Goal: Information Seeking & Learning: Find specific page/section

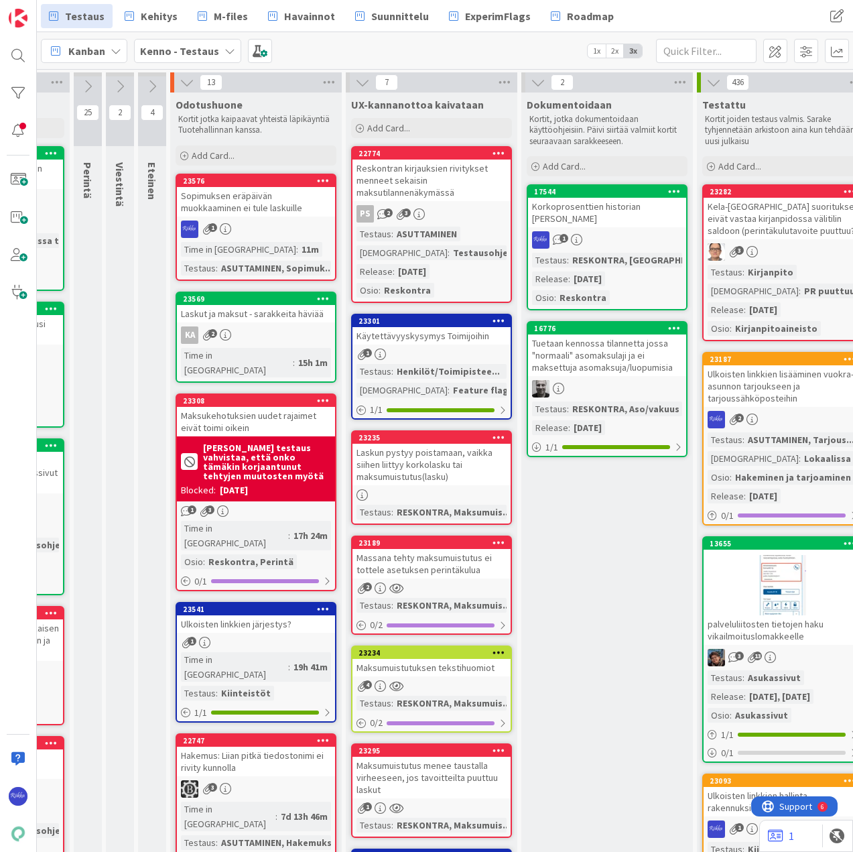
click at [261, 210] on div "Sopimuksen eräpäivän muokkaaminen ei tule laskuille" at bounding box center [256, 201] width 158 height 29
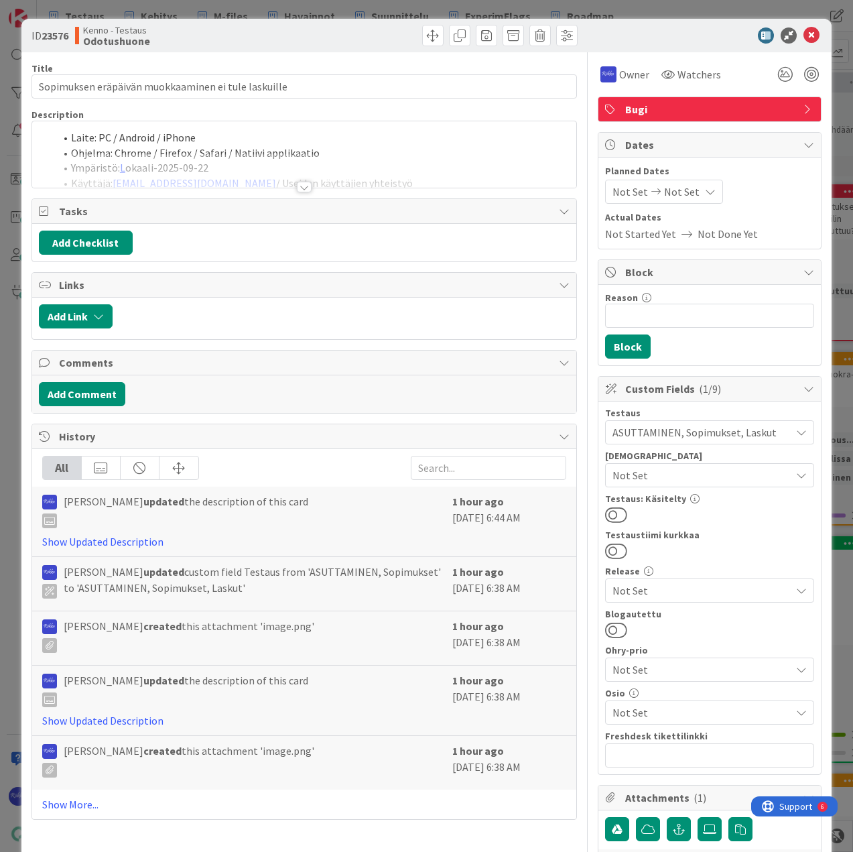
click at [301, 187] on div at bounding box center [304, 187] width 15 height 11
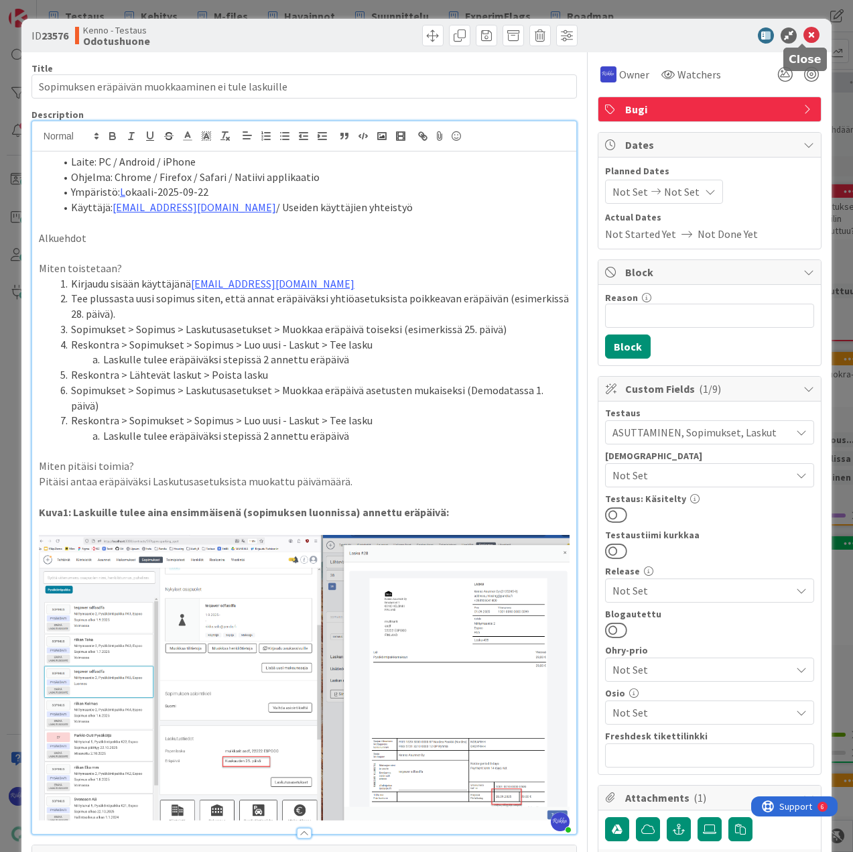
click at [803, 31] on icon at bounding box center [811, 35] width 16 height 16
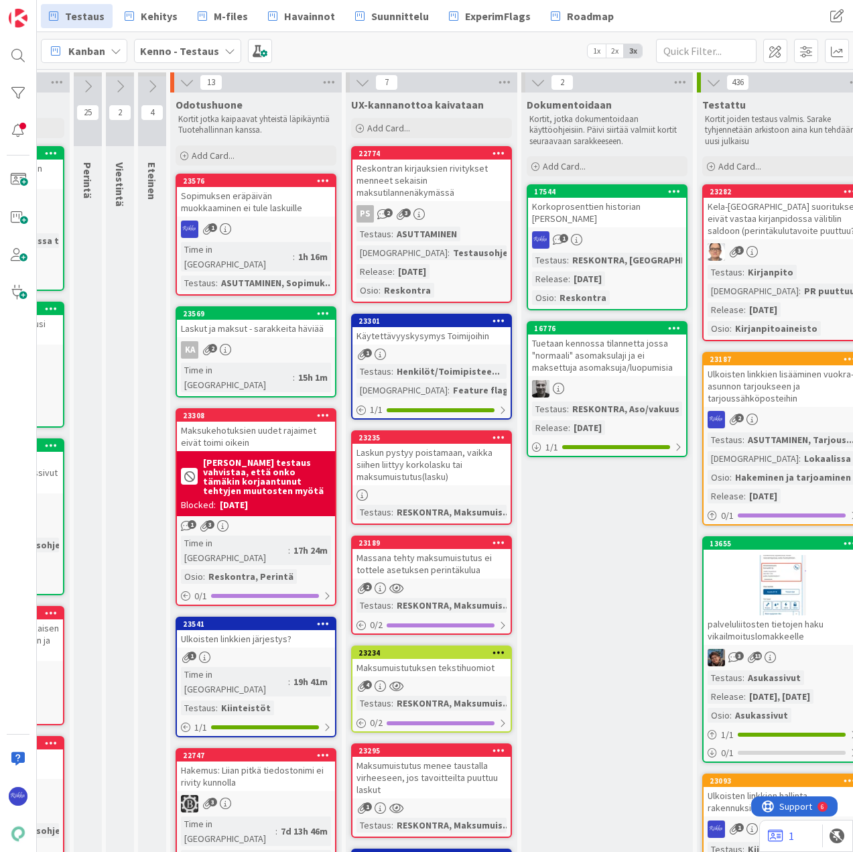
click at [236, 205] on div "Sopimuksen eräpäivän muokkaaminen ei tule laskuille" at bounding box center [256, 201] width 158 height 29
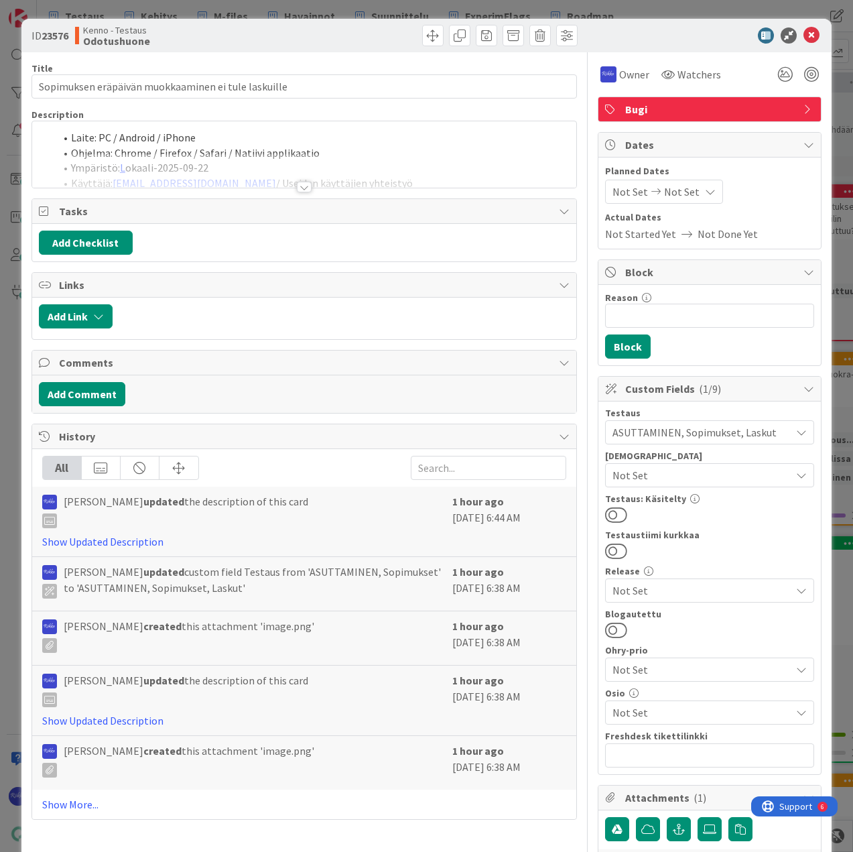
click at [301, 187] on div at bounding box center [304, 187] width 15 height 11
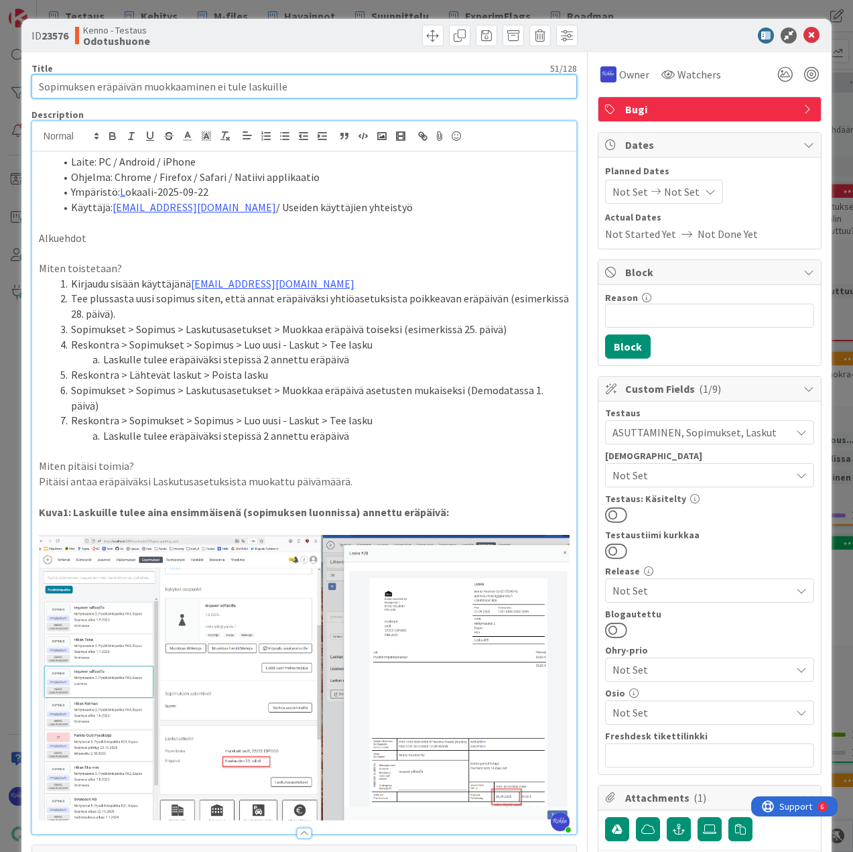
click at [93, 84] on input "Sopimuksen eräpäivän muokkaaminen ei tule laskuille" at bounding box center [303, 86] width 545 height 24
drag, startPoint x: 101, startPoint y: 84, endPoint x: 40, endPoint y: 85, distance: 61.0
click at [40, 85] on input "Sopimuksen eräpäivän muokkaaminen ei tule laskuille" at bounding box center [303, 86] width 545 height 24
type input "Eräpäivän muokkaaminen ei tule laskuille"
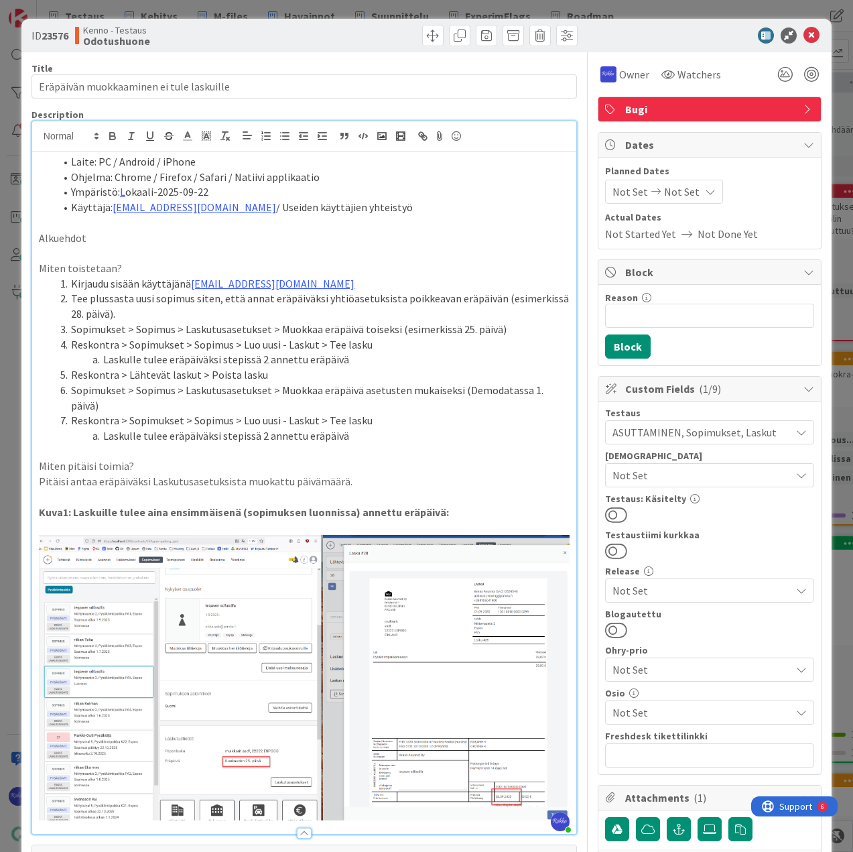
click at [399, 438] on li "Laskulle tulee eräpäiväksi stepissä 2 annettu eräpäivä" at bounding box center [312, 435] width 515 height 15
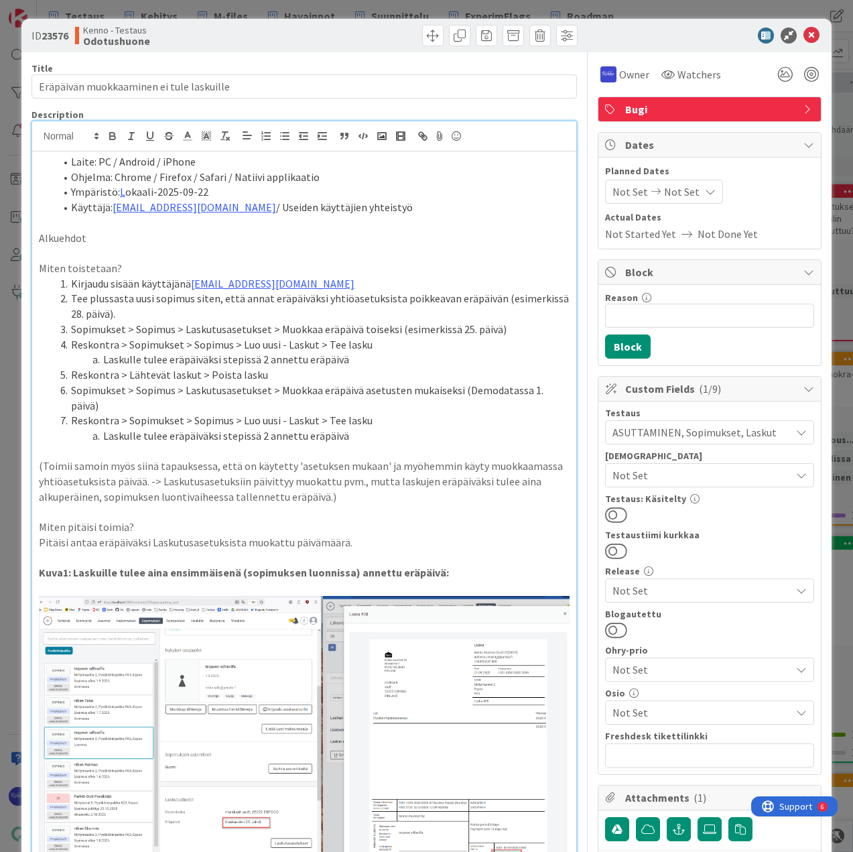
click at [615, 28] on div at bounding box center [702, 35] width 237 height 16
click at [804, 34] on icon at bounding box center [811, 35] width 16 height 16
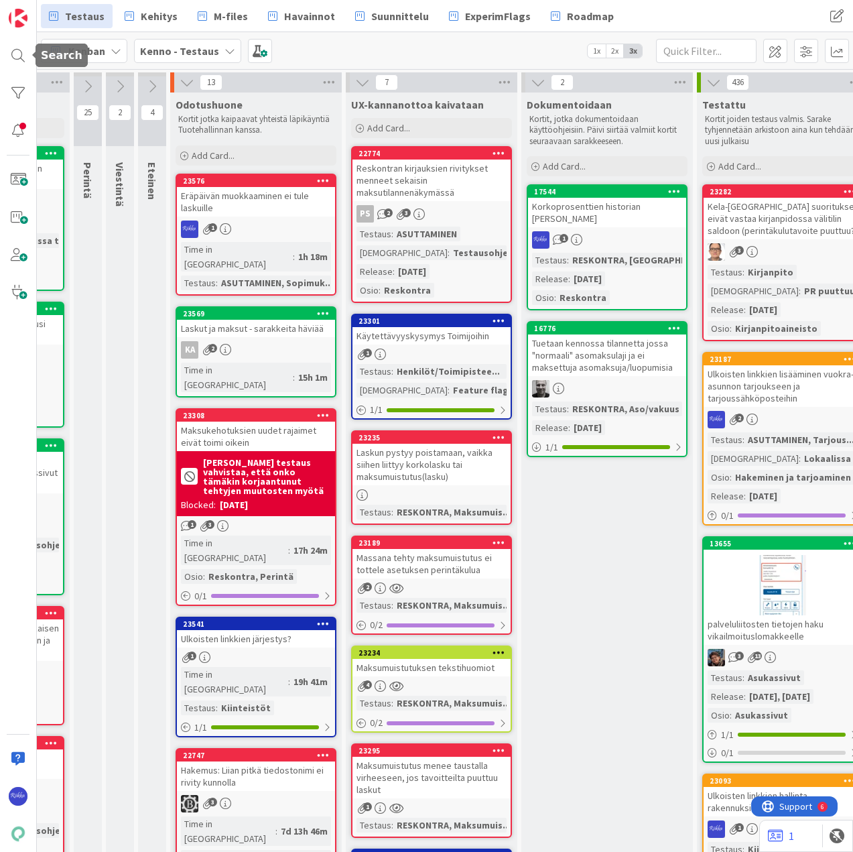
drag, startPoint x: 15, startPoint y: 60, endPoint x: 77, endPoint y: 60, distance: 62.3
click at [15, 60] on div at bounding box center [18, 55] width 27 height 27
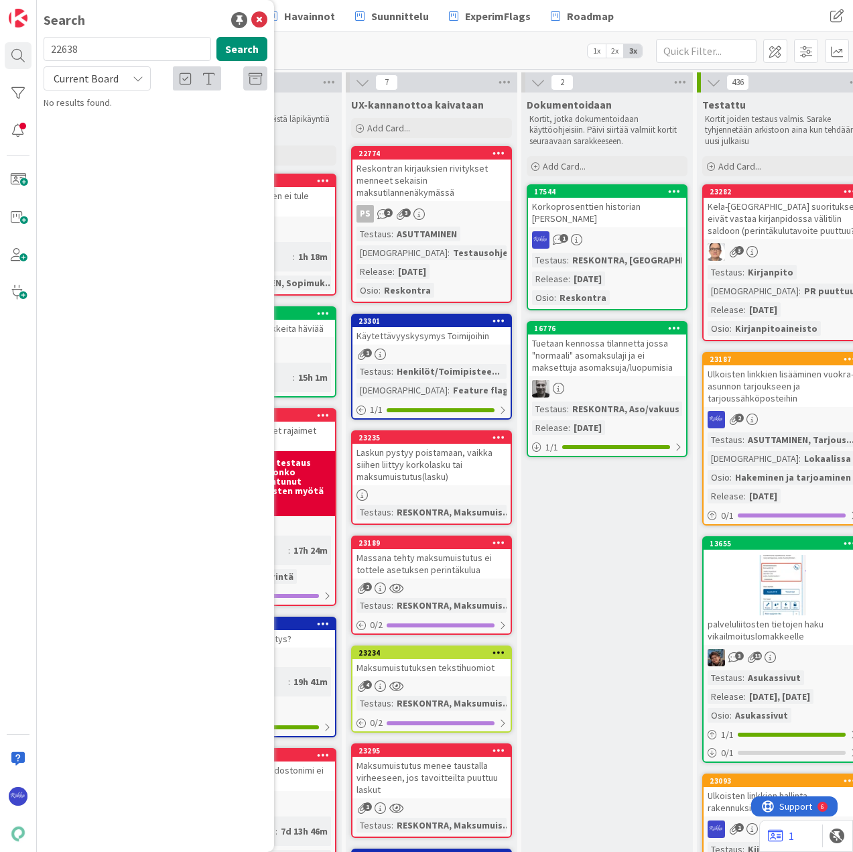
type input "22638"
click at [131, 77] on div "Current Board" at bounding box center [97, 78] width 107 height 24
click at [116, 133] on span "All Boards" at bounding box center [120, 134] width 139 height 20
click at [167, 124] on span "Maksukausi yhtiön, tilan tai sopimuksen perusteella" at bounding box center [157, 137] width 190 height 26
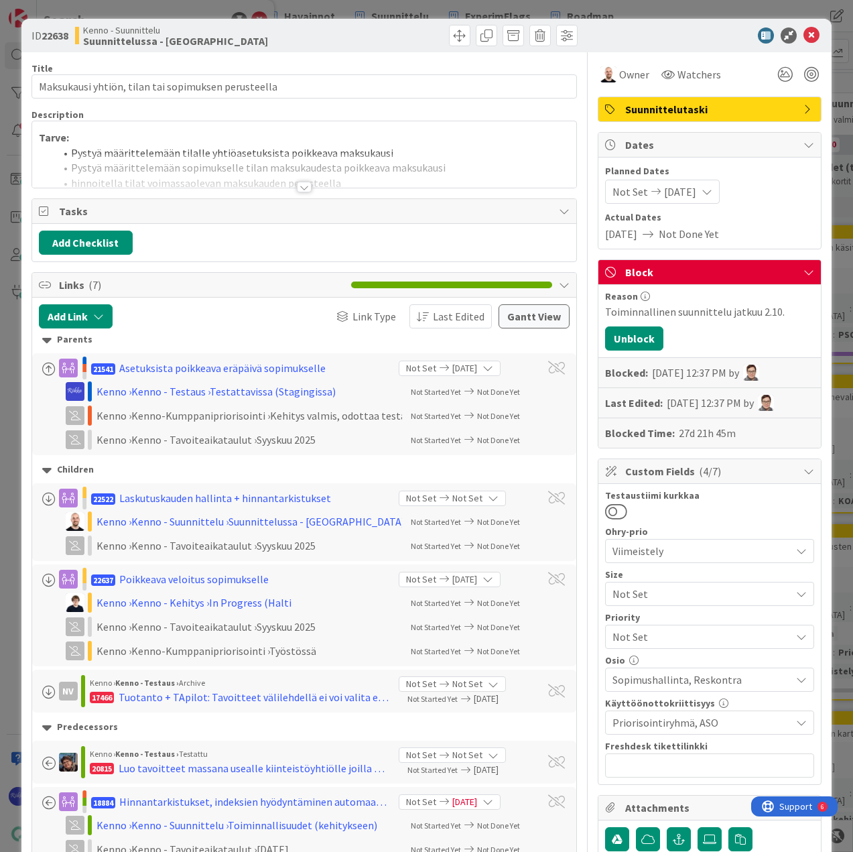
click at [299, 189] on div at bounding box center [304, 187] width 15 height 11
